Goal: Task Accomplishment & Management: Use online tool/utility

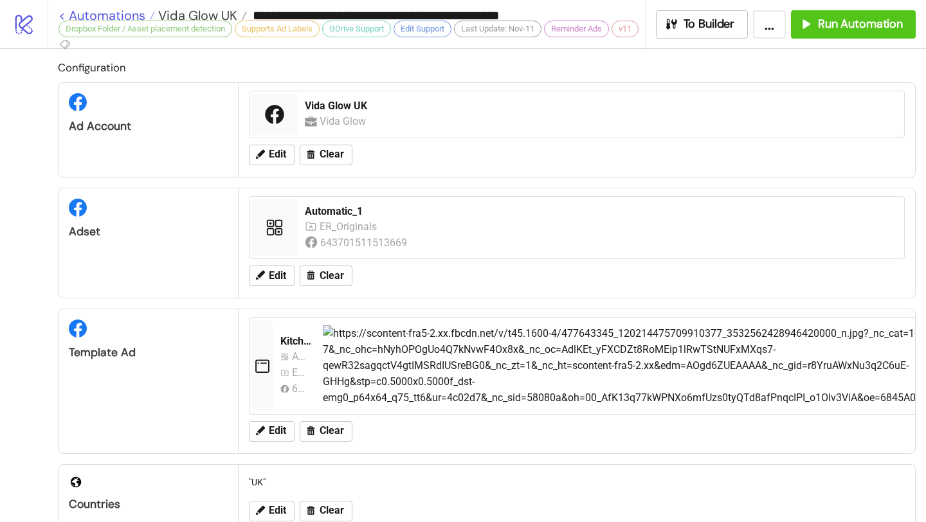
click at [122, 14] on link "< Automations" at bounding box center [107, 15] width 96 height 13
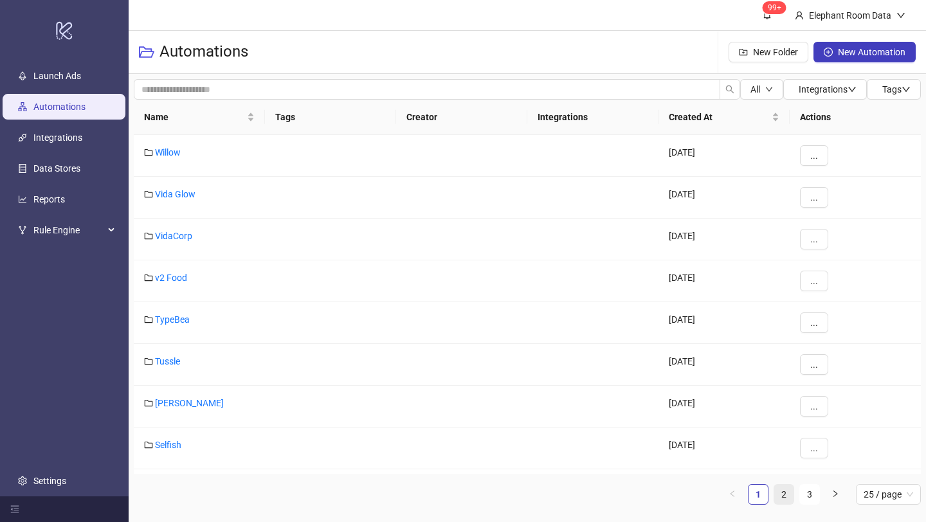
click at [783, 492] on link "2" at bounding box center [783, 494] width 19 height 19
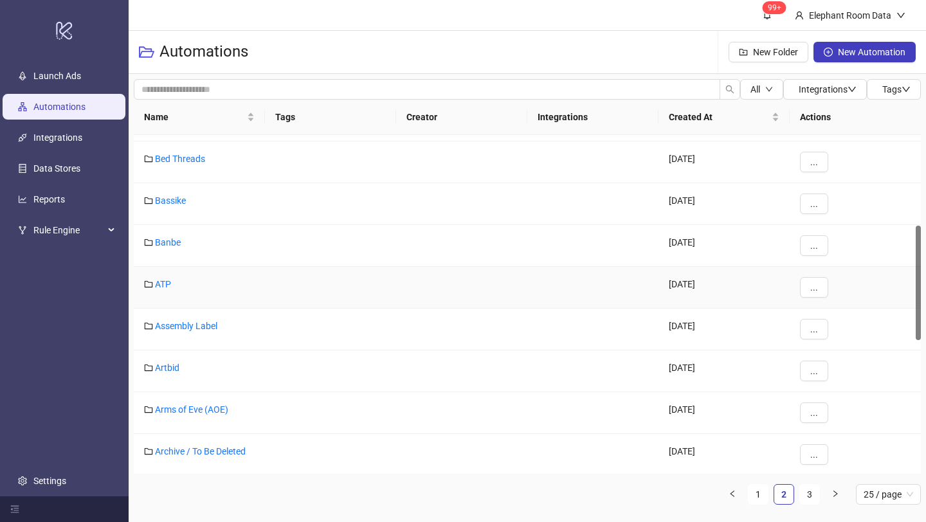
scroll to position [259, 0]
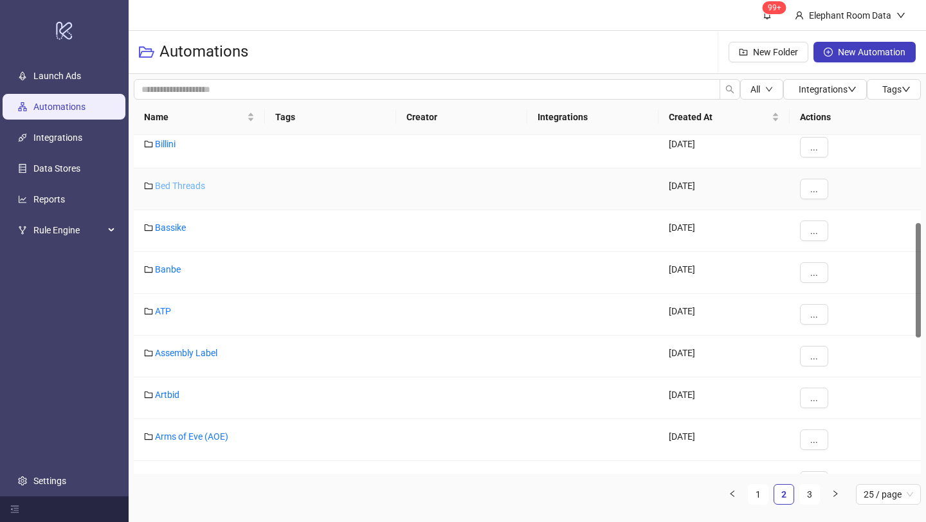
click at [186, 186] on link "Bed Threads" at bounding box center [180, 186] width 50 height 10
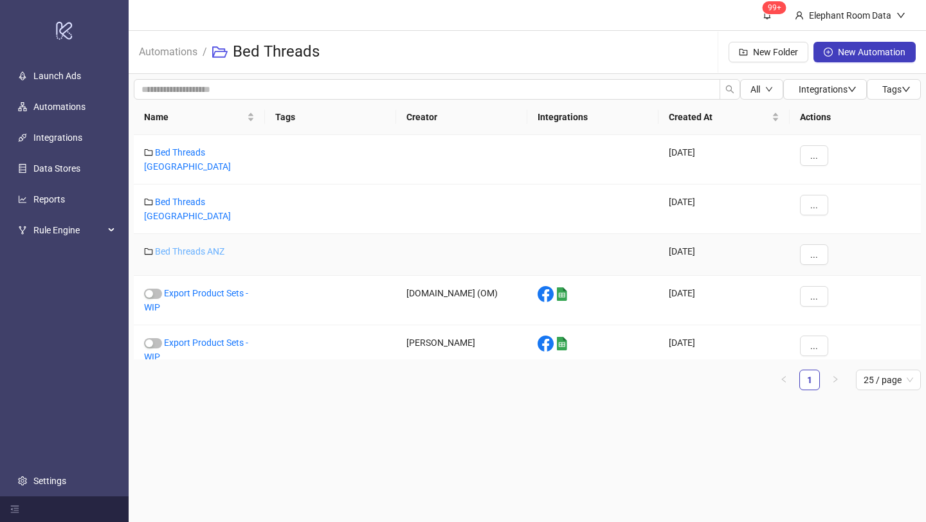
click at [201, 246] on link "Bed Threads ANZ" at bounding box center [189, 251] width 69 height 10
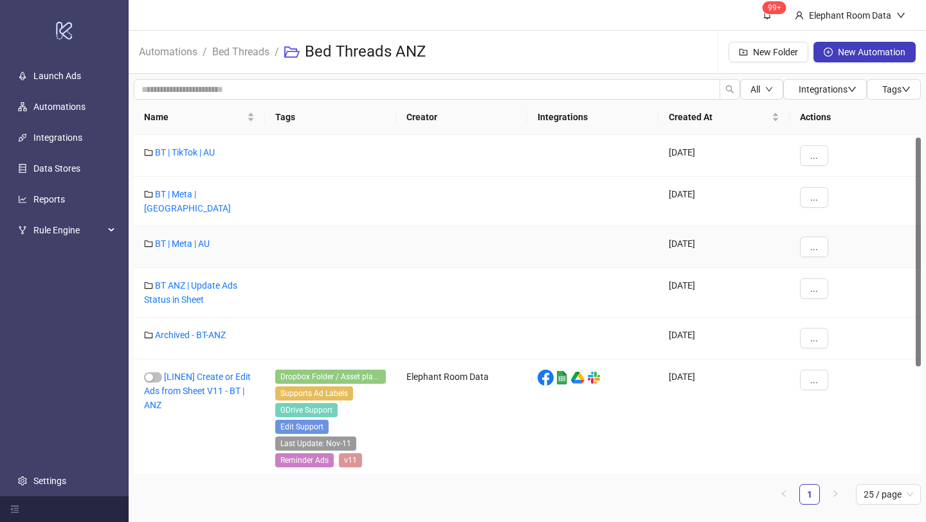
scroll to position [163, 0]
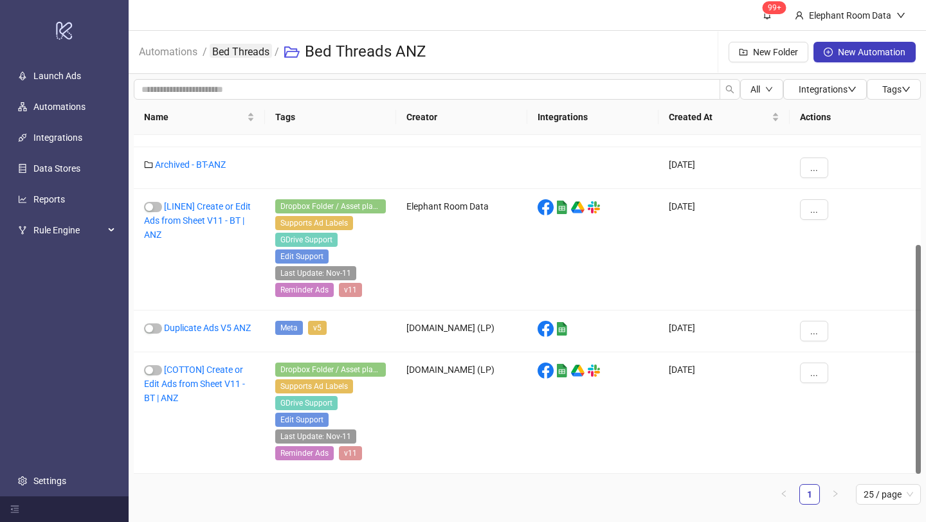
click at [252, 52] on link "Bed Threads" at bounding box center [241, 51] width 62 height 14
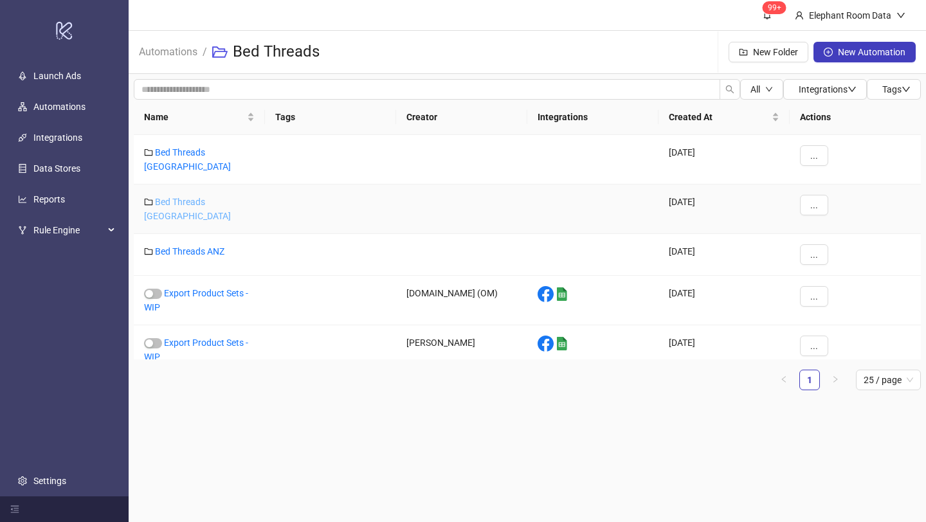
click at [202, 197] on link "Bed Threads [GEOGRAPHIC_DATA]" at bounding box center [187, 209] width 87 height 24
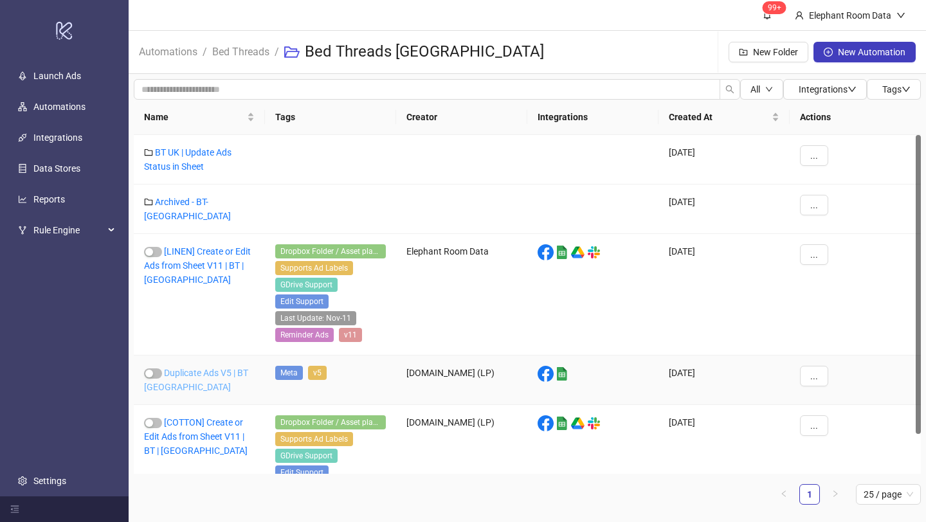
click at [213, 368] on link "Duplicate Ads V5 | BT [GEOGRAPHIC_DATA]" at bounding box center [196, 380] width 104 height 24
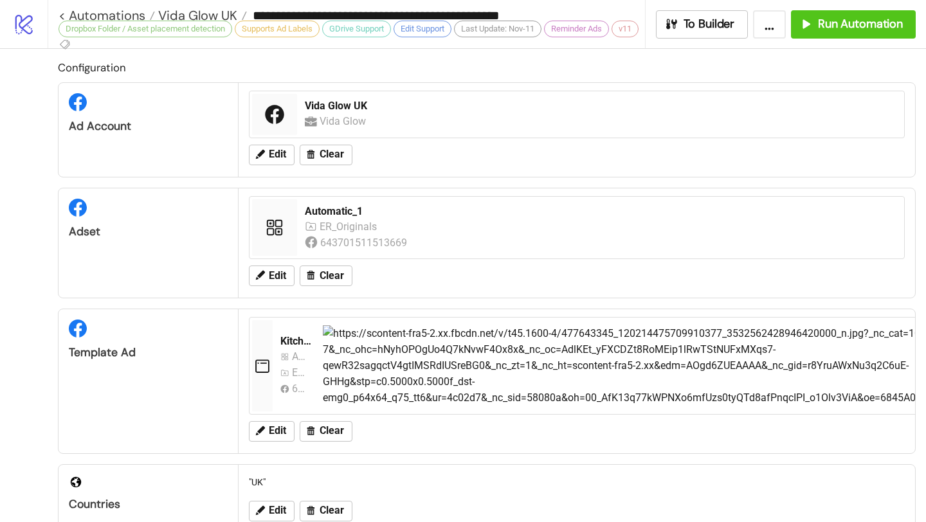
type input "**********"
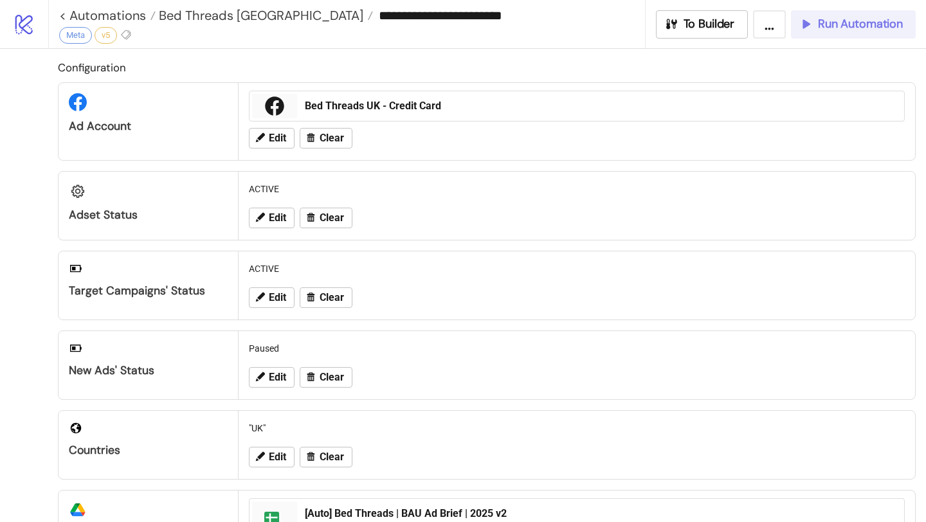
click at [849, 25] on span "Run Automation" at bounding box center [860, 24] width 85 height 15
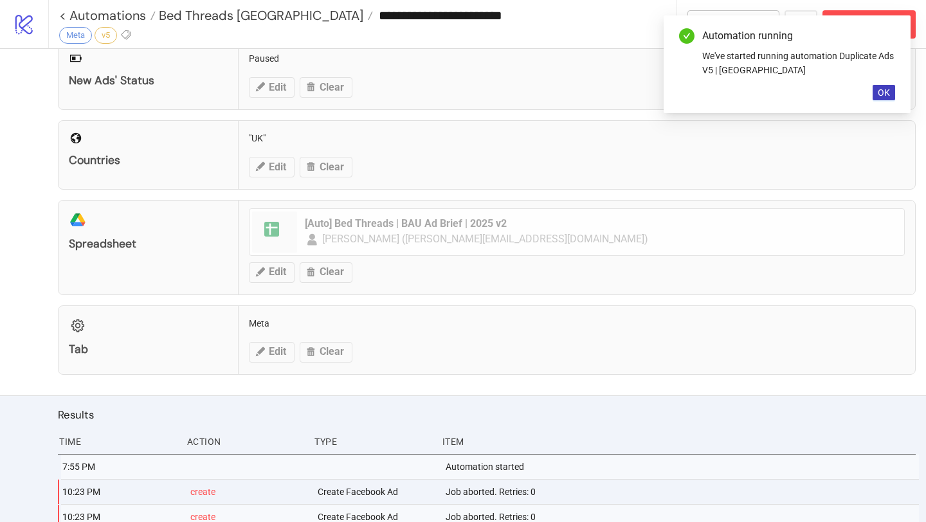
scroll to position [328, 0]
